Goal: Use online tool/utility: Utilize a website feature to perform a specific function

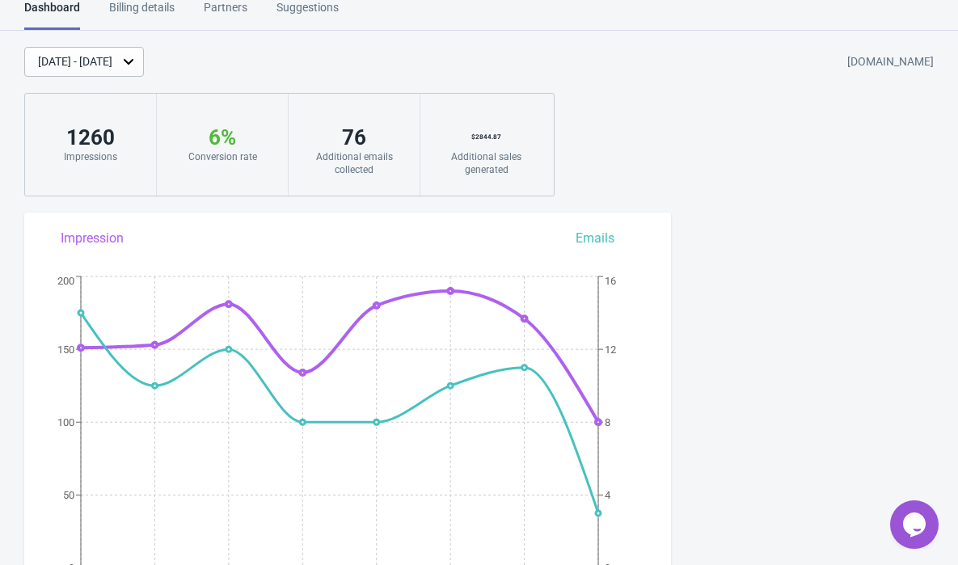
scroll to position [15, 0]
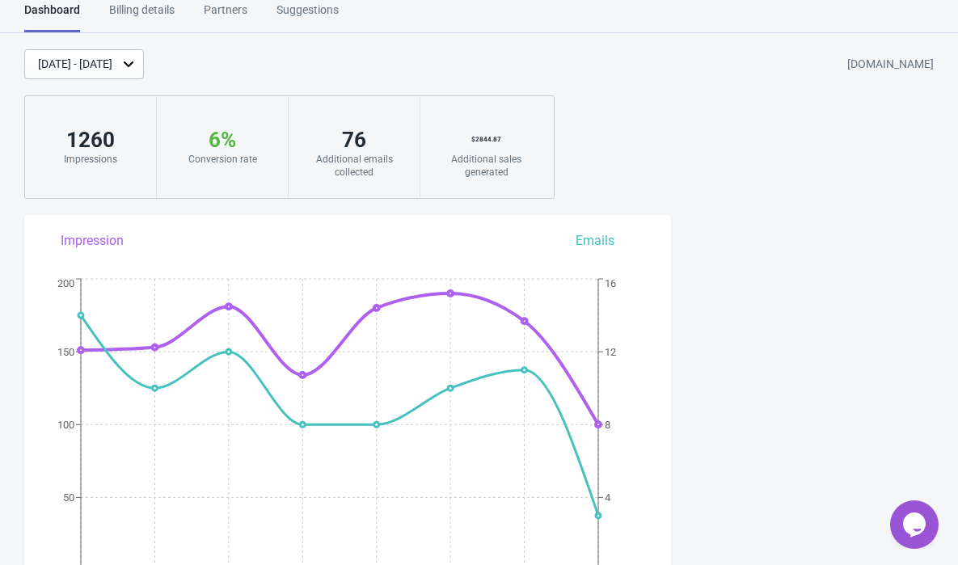
click at [112, 58] on div "[DATE] - [DATE]" at bounding box center [75, 64] width 74 height 17
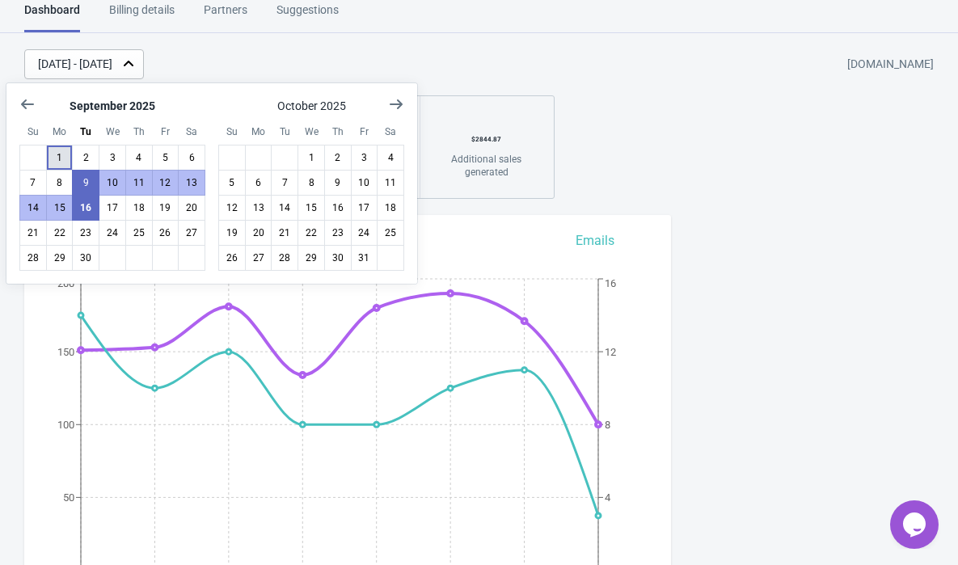
click at [57, 155] on button "1" at bounding box center [59, 158] width 27 height 26
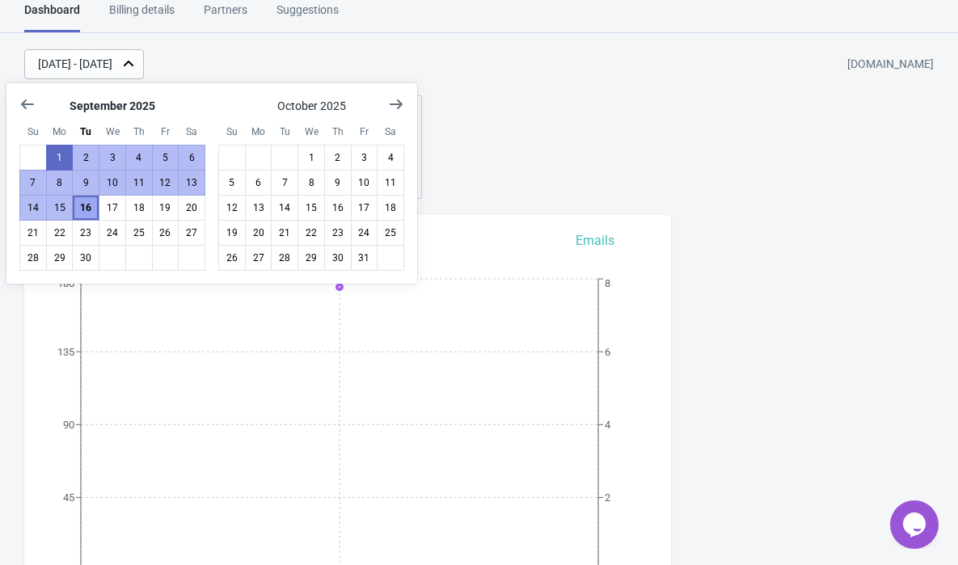
click at [87, 205] on button "16" at bounding box center [85, 208] width 27 height 26
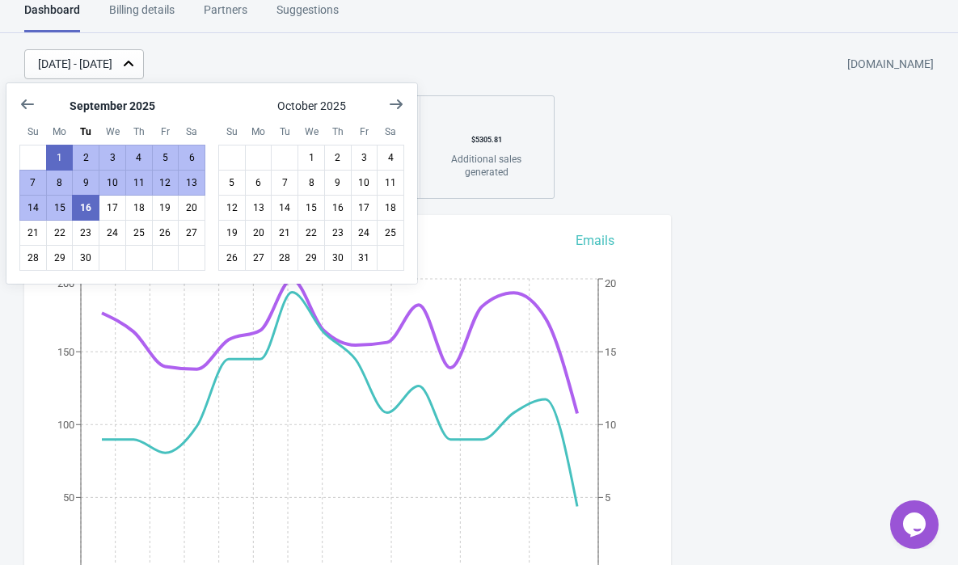
click at [624, 113] on div "[DATE] - [DATE] [DOMAIN_NAME] 2543 Impressions 7 % Your Tada Widget has a conve…" at bounding box center [479, 124] width 958 height 150
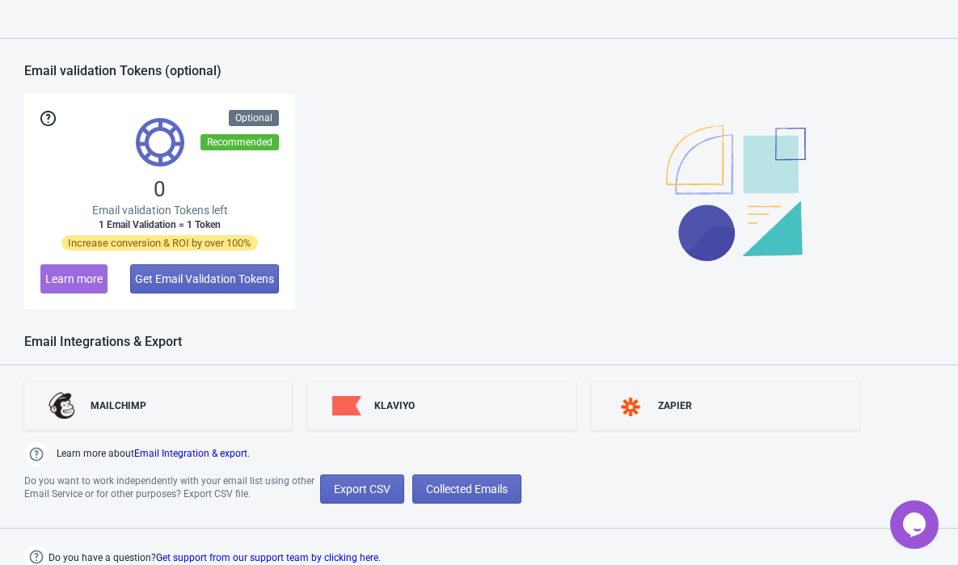
scroll to position [1149, 0]
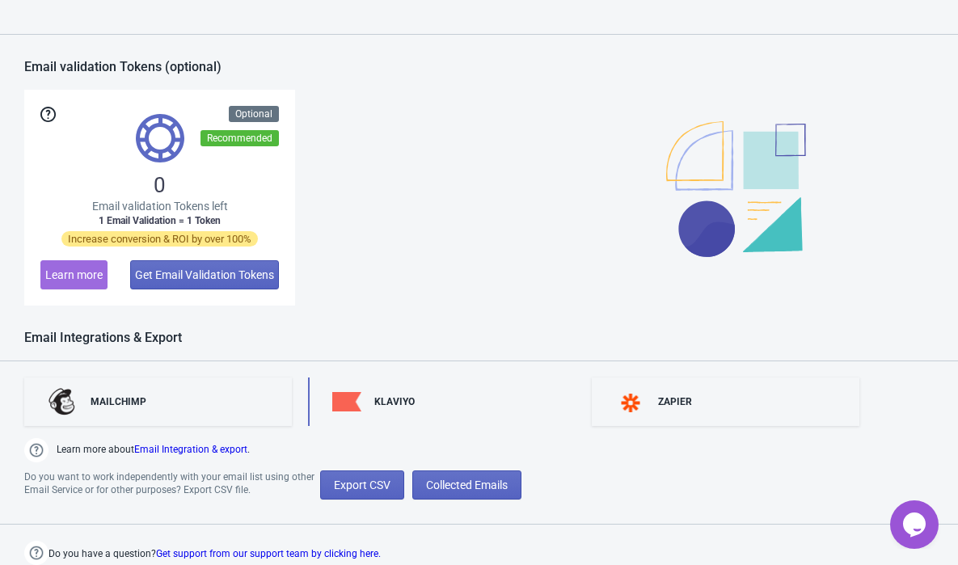
click at [449, 393] on div "KLAVIYO" at bounding box center [442, 402] width 268 height 49
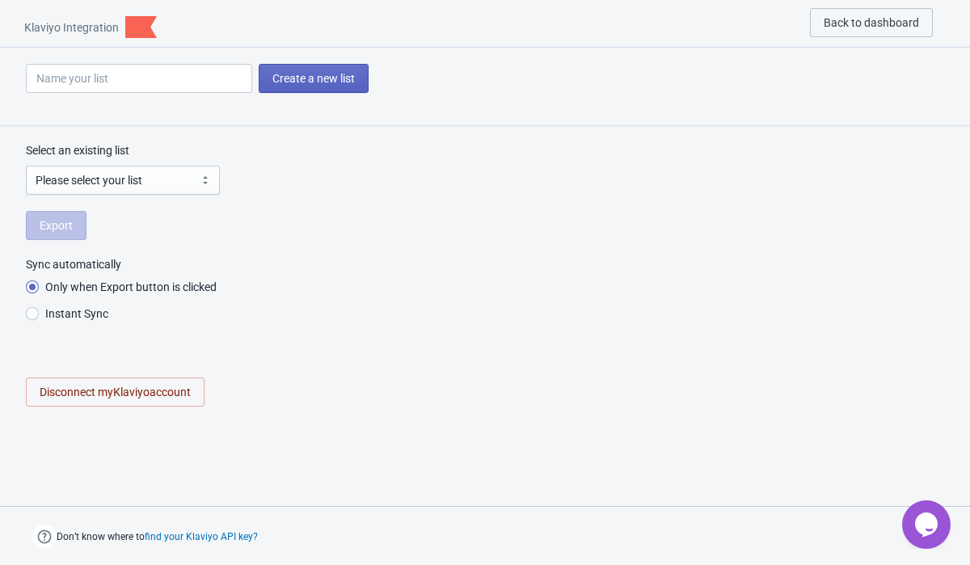
radio input "true"
select select "TmZt6U"
click at [846, 13] on button "Back to dashboard" at bounding box center [871, 22] width 123 height 29
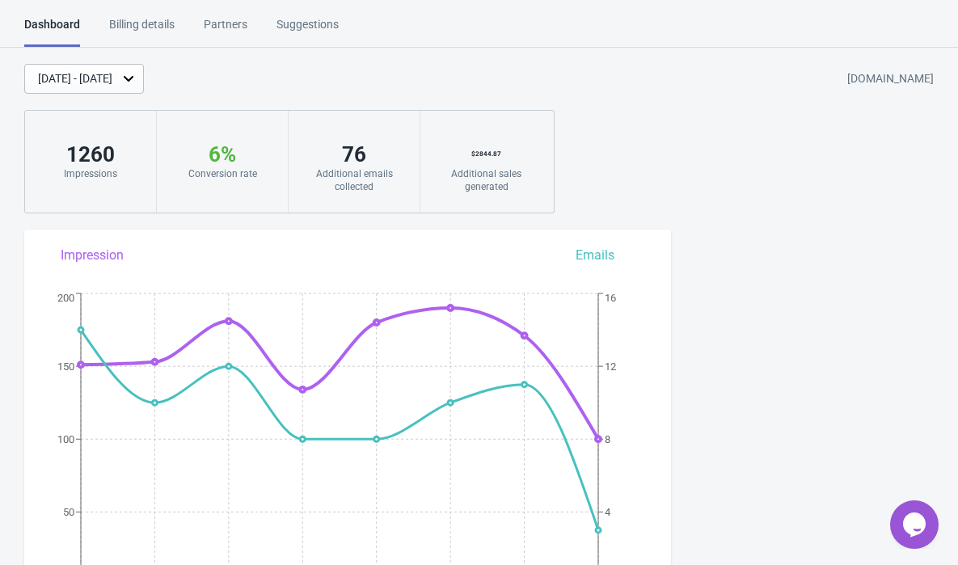
click at [112, 73] on div "[DATE] - [DATE]" at bounding box center [75, 78] width 74 height 17
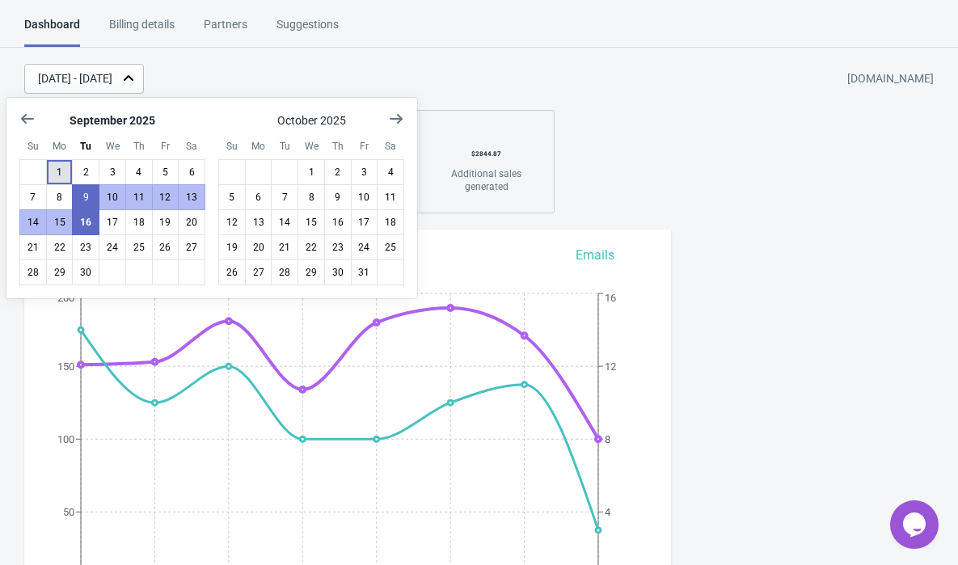
click at [59, 166] on button "1" at bounding box center [59, 172] width 27 height 26
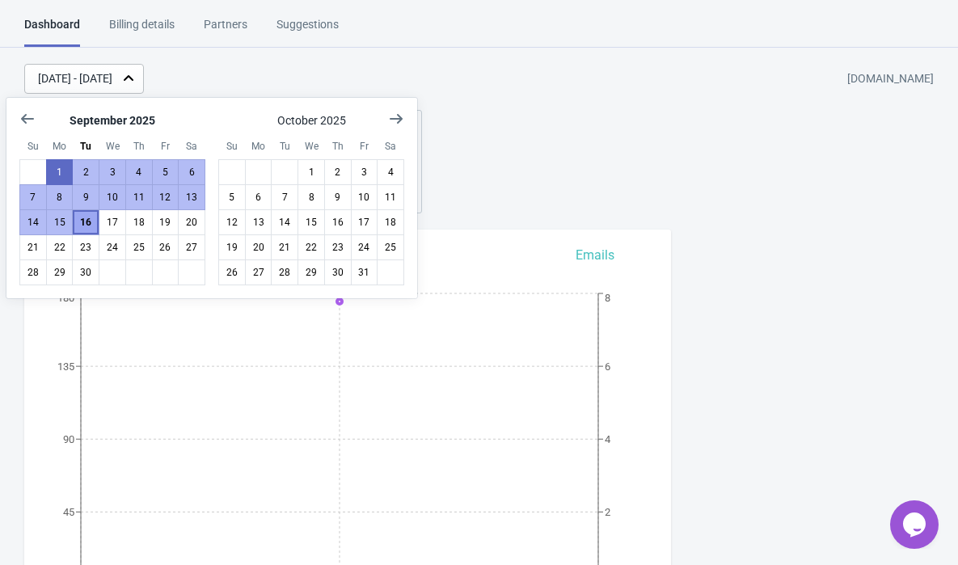
click at [81, 215] on button "16" at bounding box center [85, 222] width 27 height 26
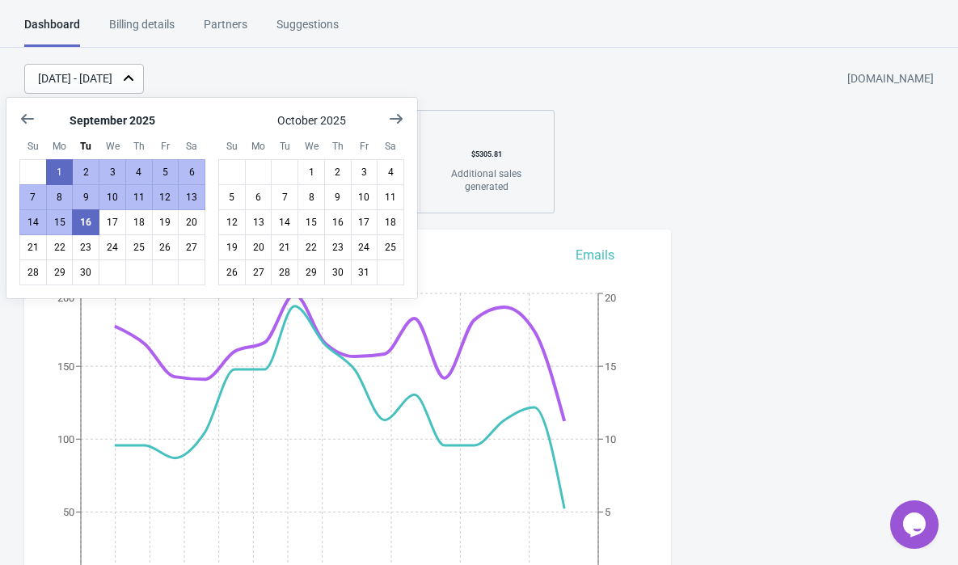
click at [642, 110] on div "[DATE] - [DATE] [DOMAIN_NAME] 2543 Impressions 7 % Your Tada Widget has a conve…" at bounding box center [479, 139] width 958 height 150
